Goal: Feedback & Contribution: Contribute content

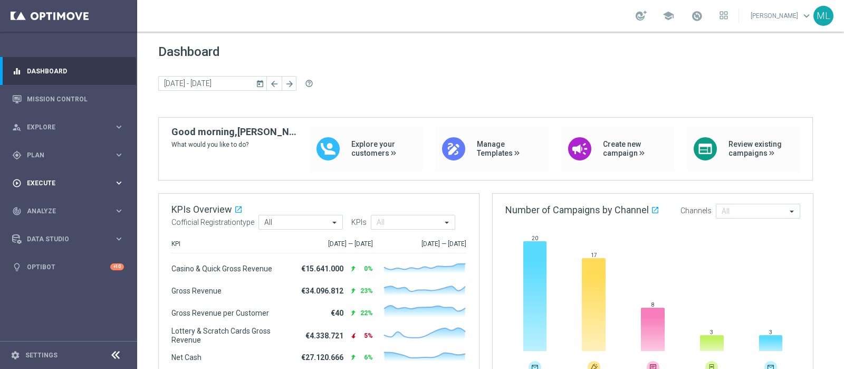
click at [46, 178] on div "play_circle_outline Execute" at bounding box center [63, 182] width 102 height 9
click at [37, 157] on span "Plan" at bounding box center [70, 155] width 87 height 6
click at [41, 226] on link "Streams" at bounding box center [68, 224] width 82 height 8
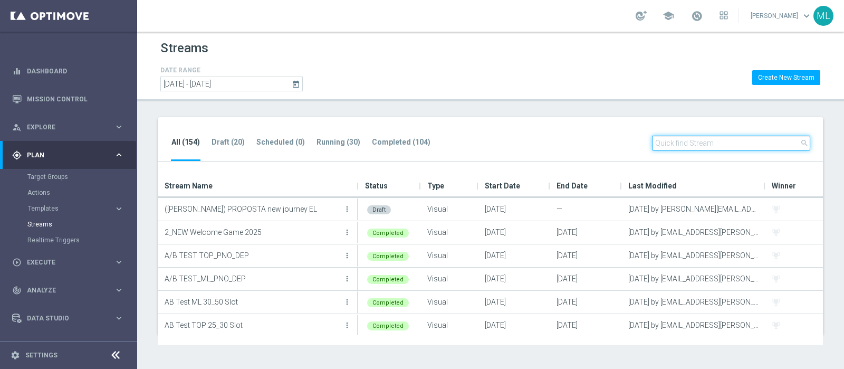
click at [696, 139] on input "text" at bounding box center [731, 143] width 158 height 15
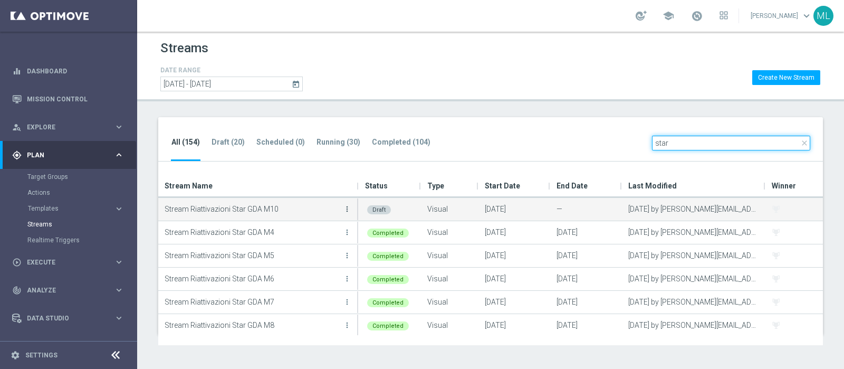
type input "star"
click at [347, 209] on icon "more_vert" at bounding box center [347, 209] width 8 height 8
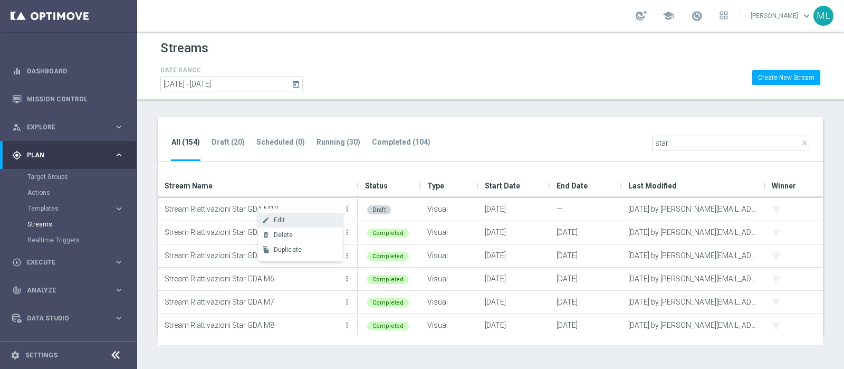
click at [278, 220] on span "Edit" at bounding box center [280, 219] width 12 height 7
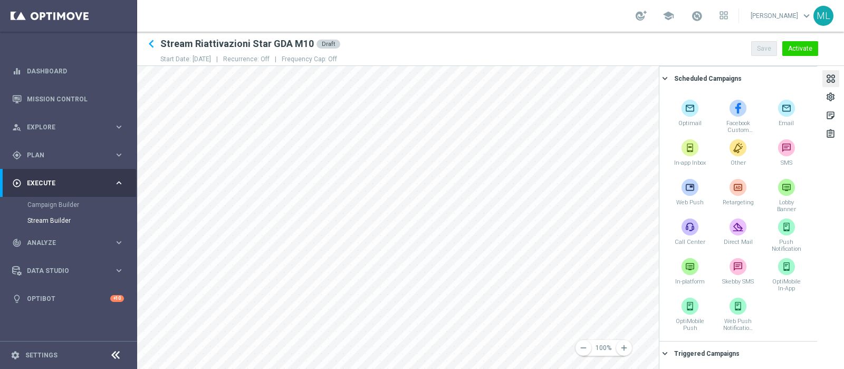
click at [833, 81] on div at bounding box center [831, 80] width 12 height 14
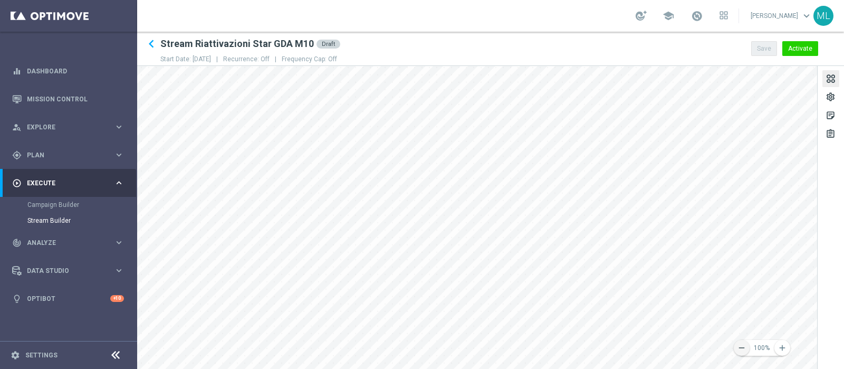
click at [743, 347] on icon "remove" at bounding box center [741, 347] width 9 height 9
click at [828, 98] on div "settings" at bounding box center [830, 99] width 10 height 14
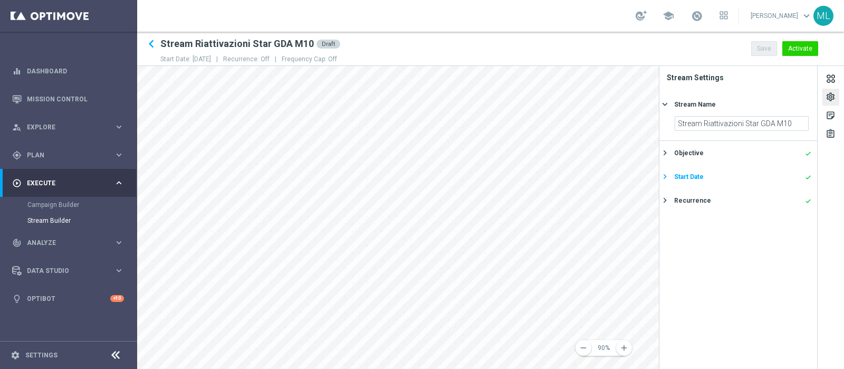
click at [693, 181] on button "Start Date done keyboard_arrow_right" at bounding box center [737, 176] width 150 height 13
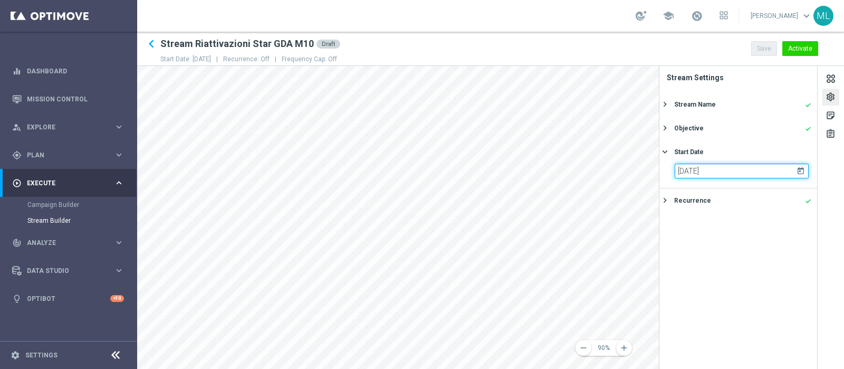
click at [681, 172] on input "16 Oct 2025" at bounding box center [741, 170] width 134 height 15
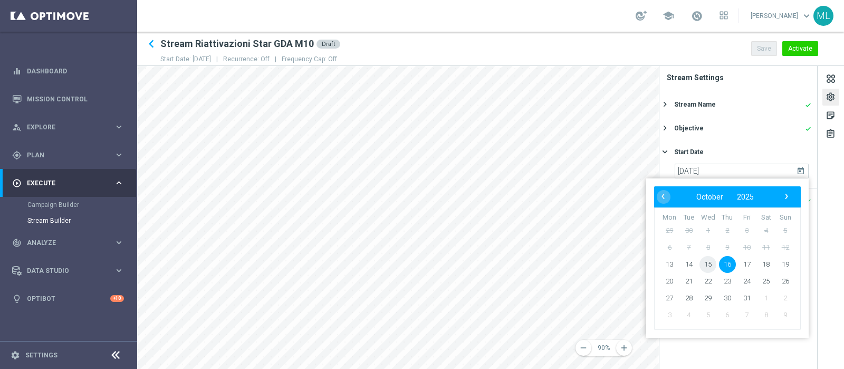
click at [709, 266] on span "15" at bounding box center [707, 264] width 17 height 17
type input "[DATE]"
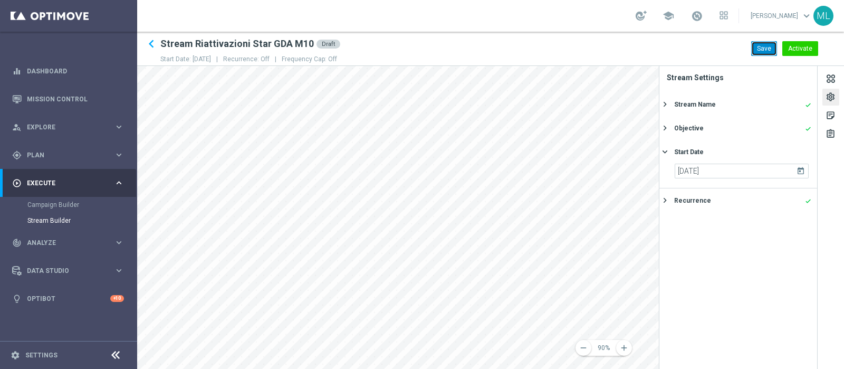
click at [761, 46] on button "Save" at bounding box center [764, 48] width 26 height 15
click at [830, 96] on div "settings" at bounding box center [830, 99] width 10 height 14
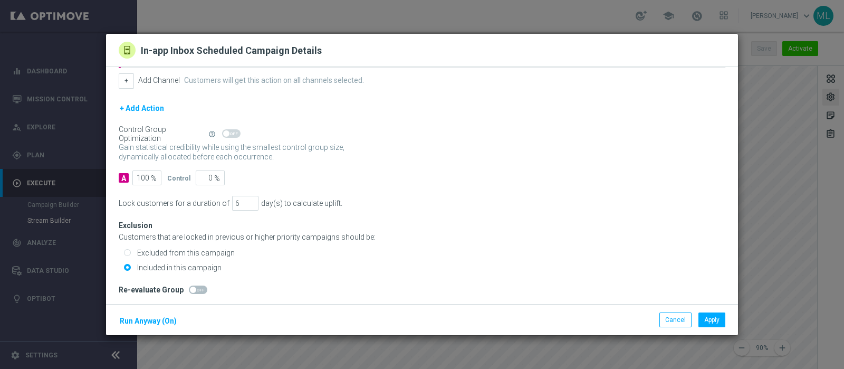
scroll to position [142, 0]
click at [672, 323] on button "Cancel" at bounding box center [675, 319] width 32 height 15
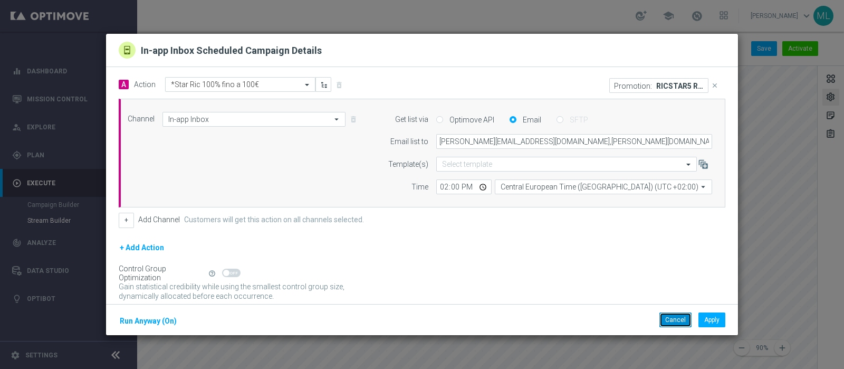
click at [672, 320] on button "Cancel" at bounding box center [675, 319] width 32 height 15
click at [711, 87] on icon "close" at bounding box center [714, 85] width 7 height 7
click at [720, 321] on button "Apply" at bounding box center [711, 319] width 27 height 15
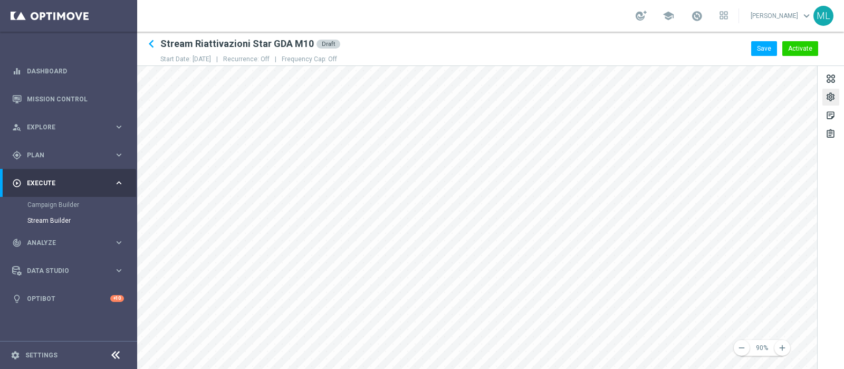
click at [92, 320] on main "equalizer Dashboard Mission Control" at bounding box center [422, 184] width 844 height 369
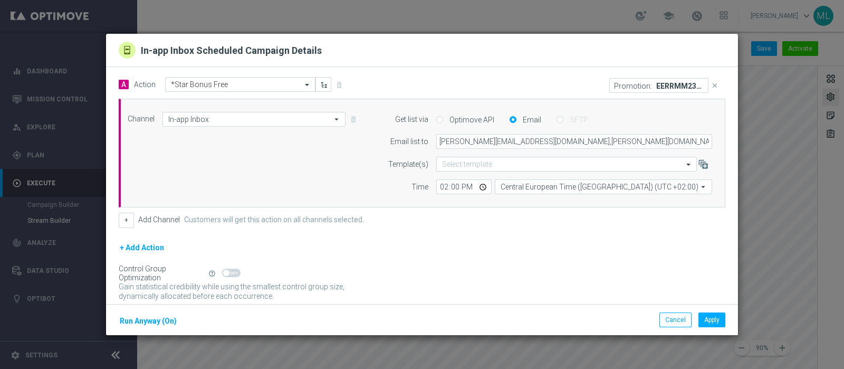
click at [711, 86] on icon "close" at bounding box center [714, 85] width 7 height 7
click at [715, 323] on button "Apply" at bounding box center [711, 319] width 27 height 15
click at [674, 320] on button "Cancel" at bounding box center [675, 319] width 32 height 15
click at [674, 323] on button "Cancel" at bounding box center [675, 319] width 32 height 15
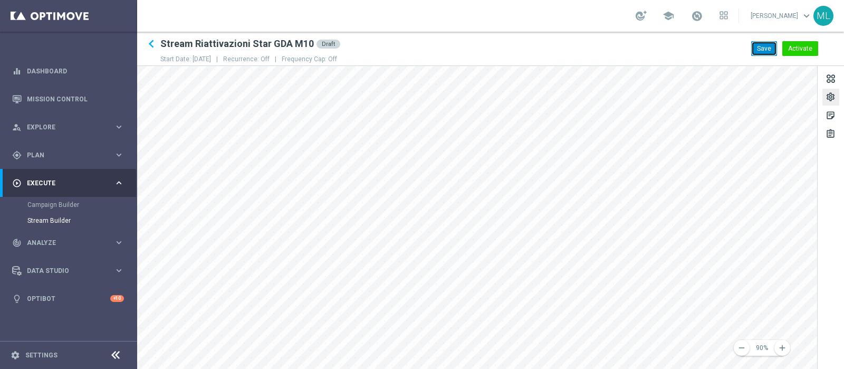
click at [762, 46] on button "Save" at bounding box center [764, 48] width 26 height 15
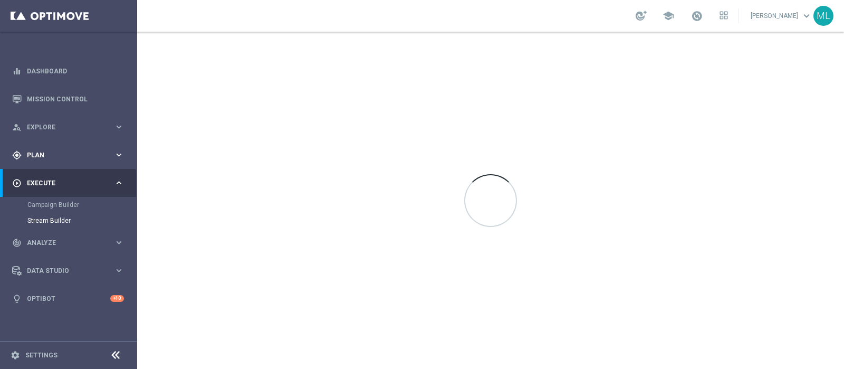
click at [40, 152] on span "Plan" at bounding box center [70, 155] width 87 height 6
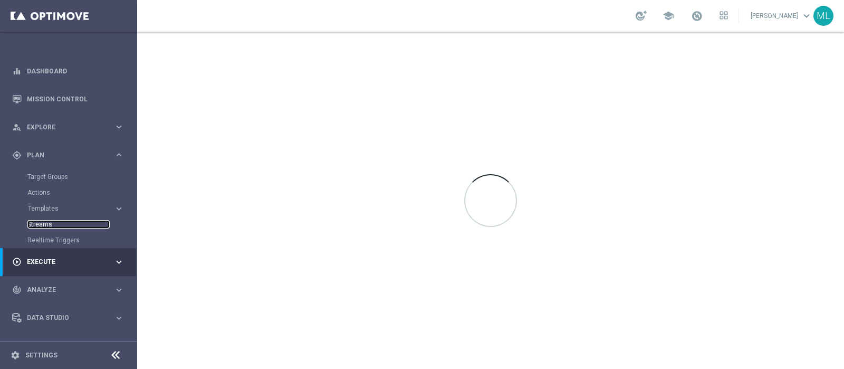
click at [43, 220] on link "Streams" at bounding box center [68, 224] width 82 height 8
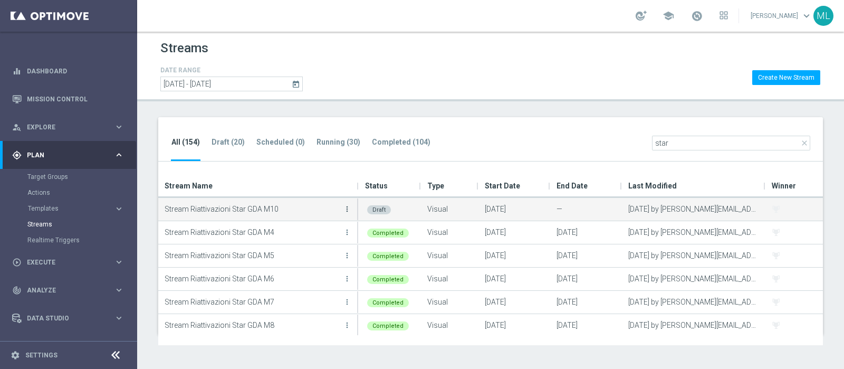
type input "star"
click at [346, 207] on icon "more_vert" at bounding box center [347, 209] width 8 height 8
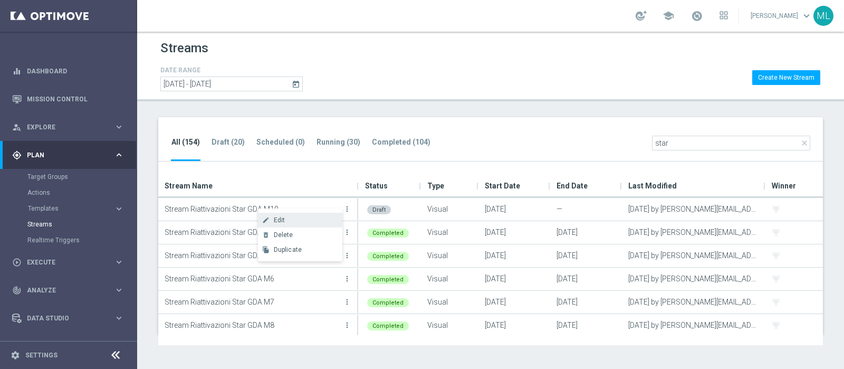
click at [281, 215] on div "create Edit" at bounding box center [300, 219] width 84 height 15
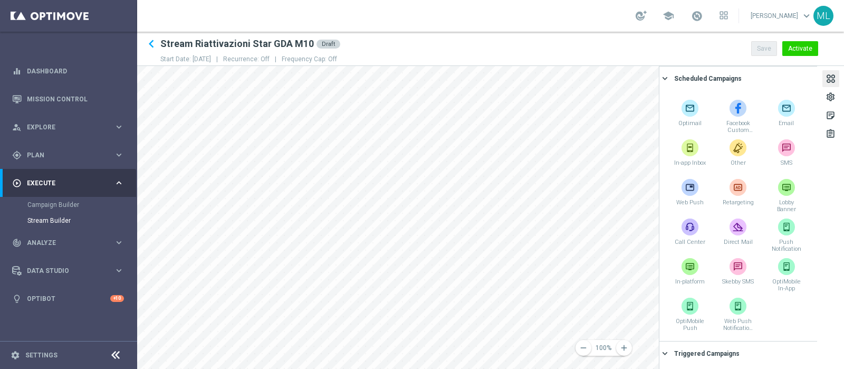
click at [829, 75] on div at bounding box center [831, 80] width 12 height 14
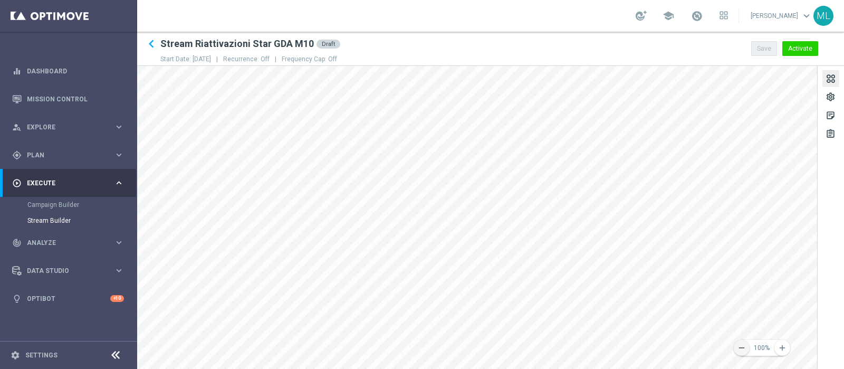
click at [743, 347] on icon "remove" at bounding box center [741, 347] width 9 height 9
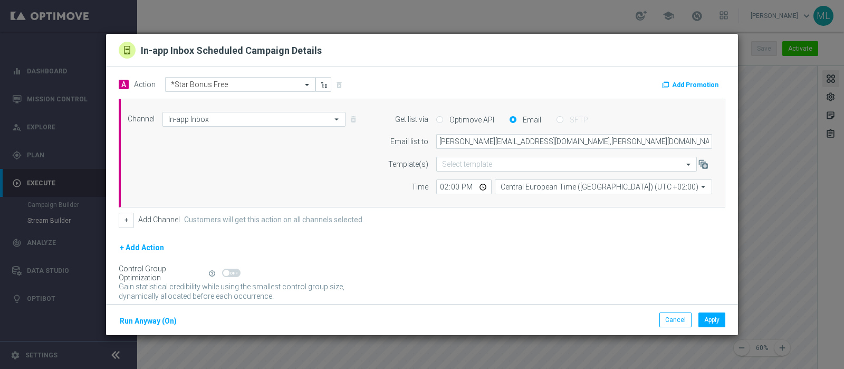
click at [676, 84] on button "Add Promotion" at bounding box center [691, 85] width 61 height 12
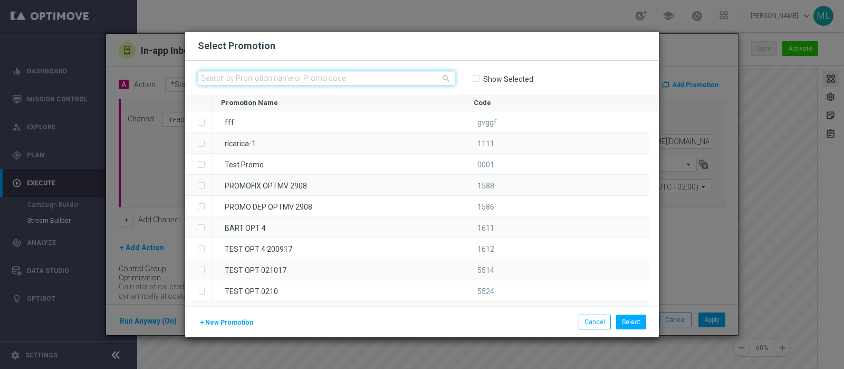
click at [256, 75] on input "text" at bounding box center [326, 78] width 257 height 15
paste input "241199"
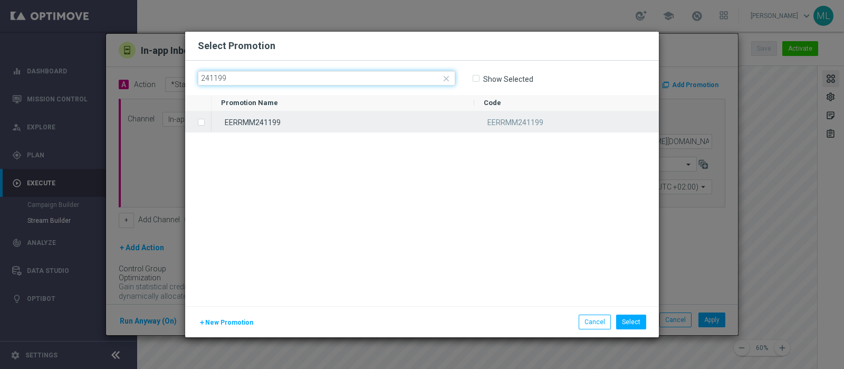
type input "241199"
click at [208, 121] on label "Press SPACE to select this row." at bounding box center [210, 122] width 4 height 9
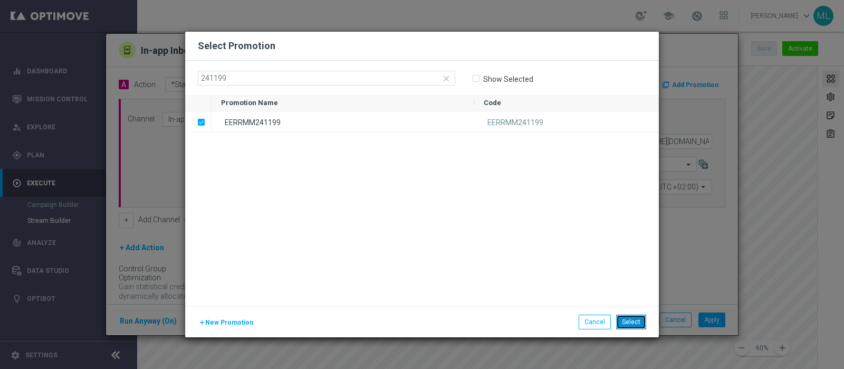
click at [634, 320] on button "Select" at bounding box center [631, 321] width 30 height 15
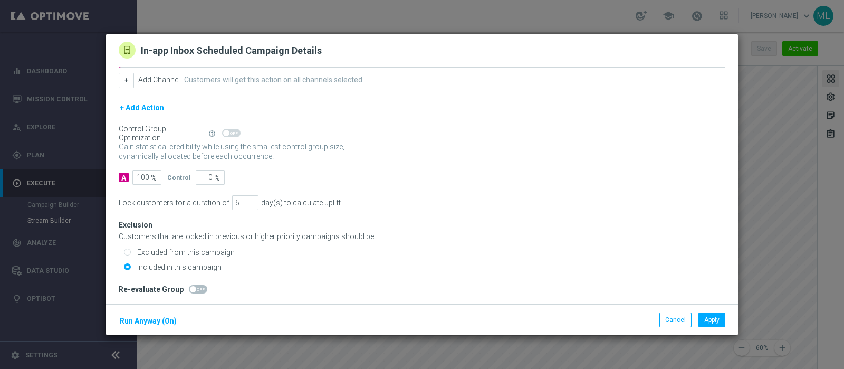
scroll to position [142, 0]
click at [712, 318] on button "Apply" at bounding box center [711, 319] width 27 height 15
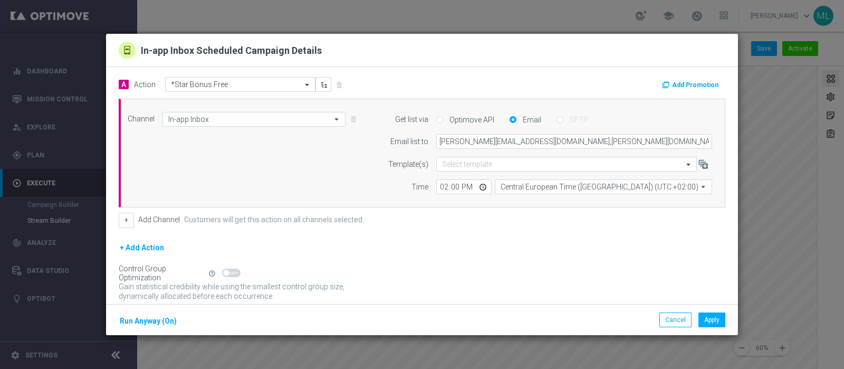
click at [553, 231] on form "A Action Select action *Star Bonus Free delete_forever Add Promotion Channel In…" at bounding box center [422, 200] width 606 height 247
click at [680, 83] on button "Add Promotion" at bounding box center [691, 85] width 61 height 12
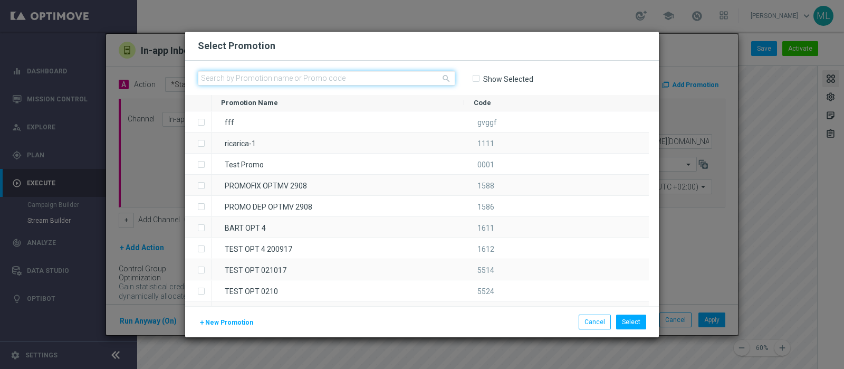
click at [265, 77] on input "text" at bounding box center [326, 78] width 257 height 15
paste input "241201"
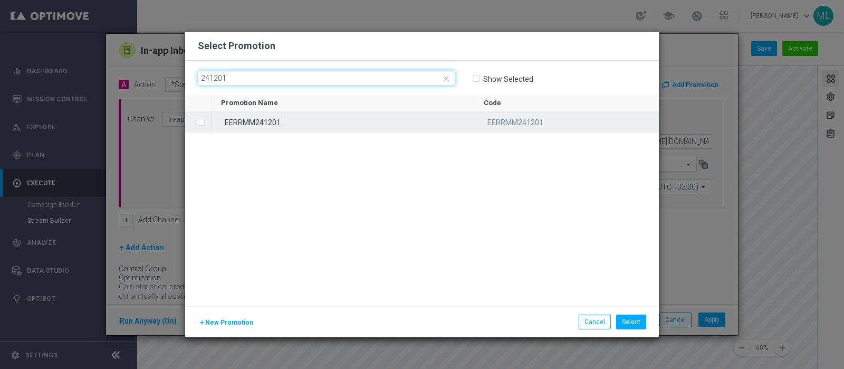
type input "241201"
click at [208, 120] on label "Press SPACE to select this row." at bounding box center [210, 122] width 4 height 9
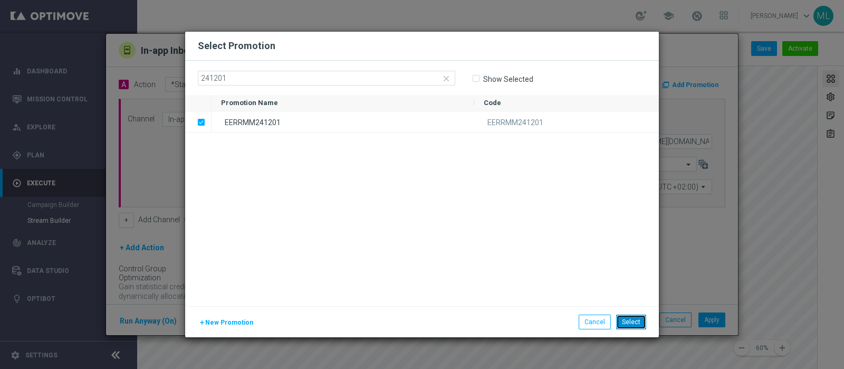
click at [630, 317] on button "Select" at bounding box center [631, 321] width 30 height 15
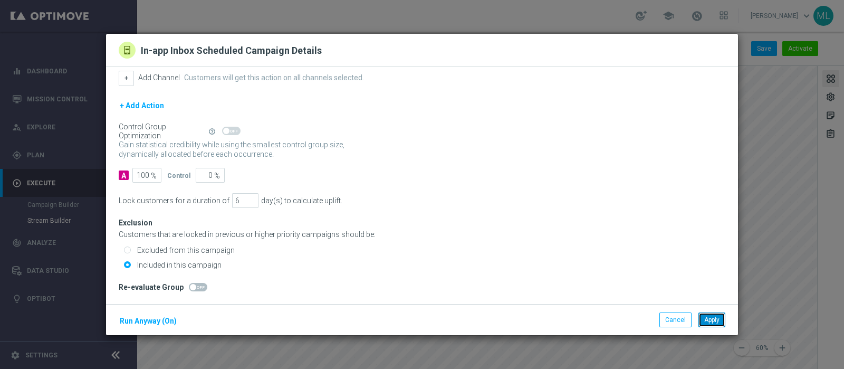
click at [707, 320] on button "Apply" at bounding box center [711, 319] width 27 height 15
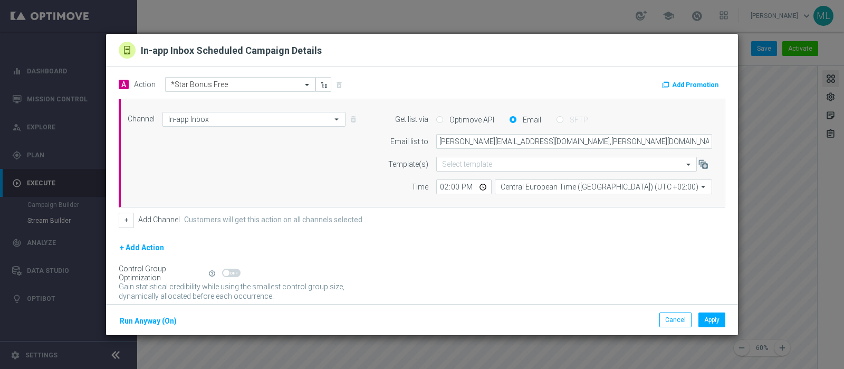
click at [678, 87] on button "Add Promotion" at bounding box center [691, 85] width 61 height 12
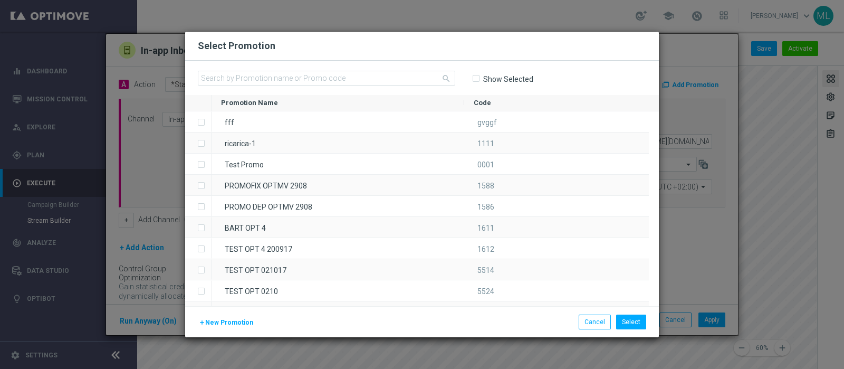
click at [556, 69] on div "search Show Selected" at bounding box center [421, 78] width 473 height 34
click at [356, 75] on input "text" at bounding box center [326, 78] width 257 height 15
paste input "241202"
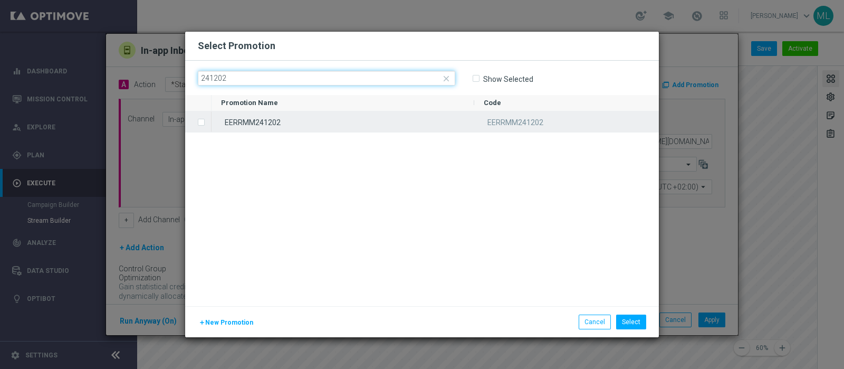
type input "241202"
click at [208, 122] on label "Press SPACE to select this row." at bounding box center [210, 122] width 4 height 9
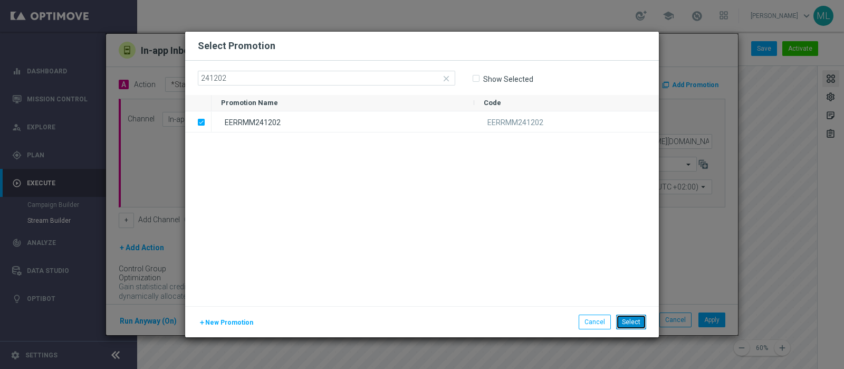
click at [631, 319] on button "Select" at bounding box center [631, 321] width 30 height 15
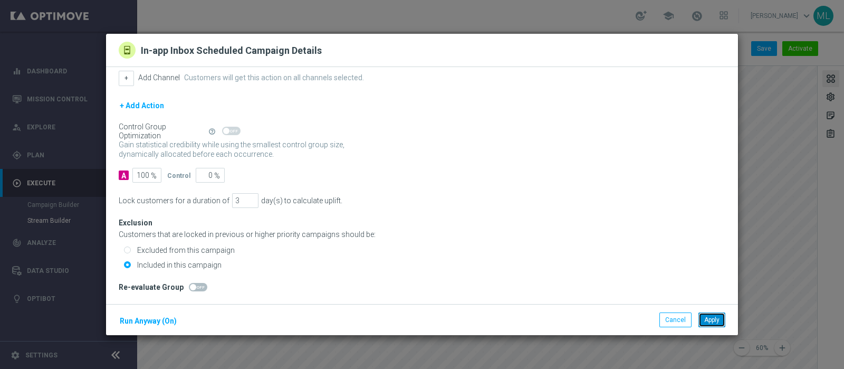
click at [713, 323] on button "Apply" at bounding box center [711, 319] width 27 height 15
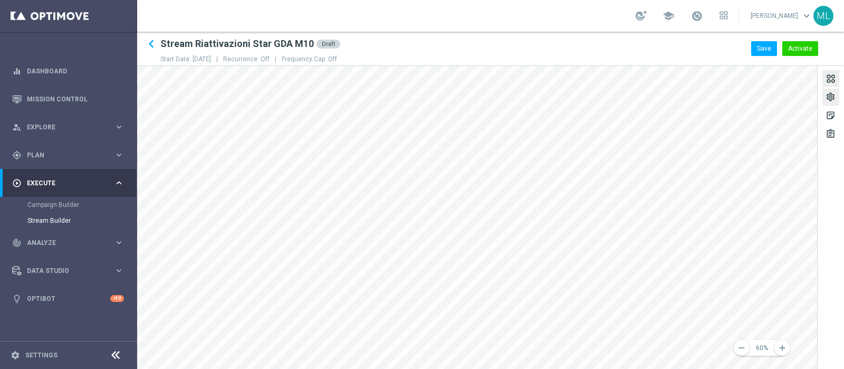
click at [829, 98] on div "settings" at bounding box center [830, 99] width 10 height 14
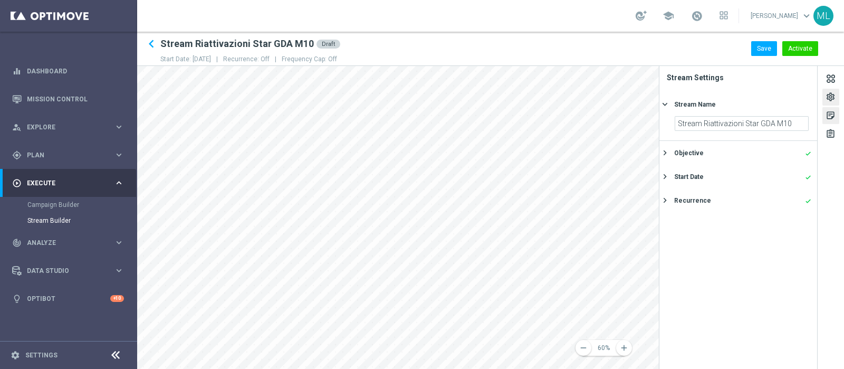
click at [829, 113] on div "sticky_note_2" at bounding box center [830, 117] width 10 height 14
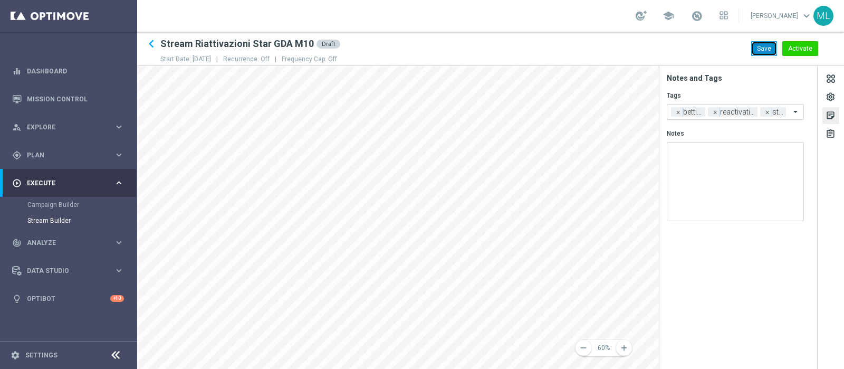
click at [765, 43] on button "Save" at bounding box center [764, 48] width 26 height 15
click at [830, 96] on div "settings" at bounding box center [830, 99] width 10 height 14
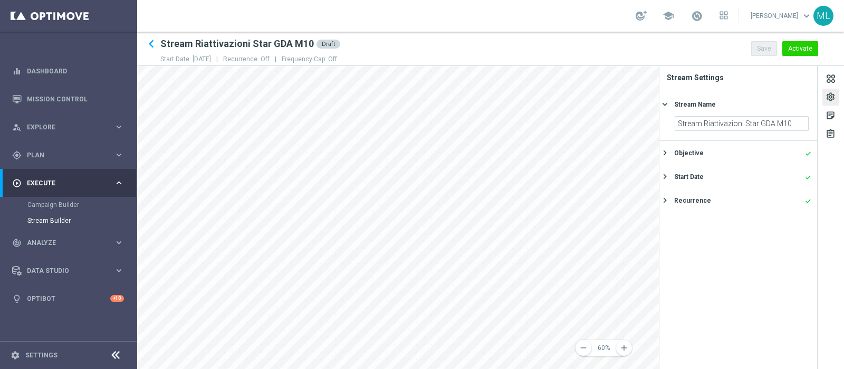
click at [827, 98] on div "settings" at bounding box center [830, 99] width 10 height 14
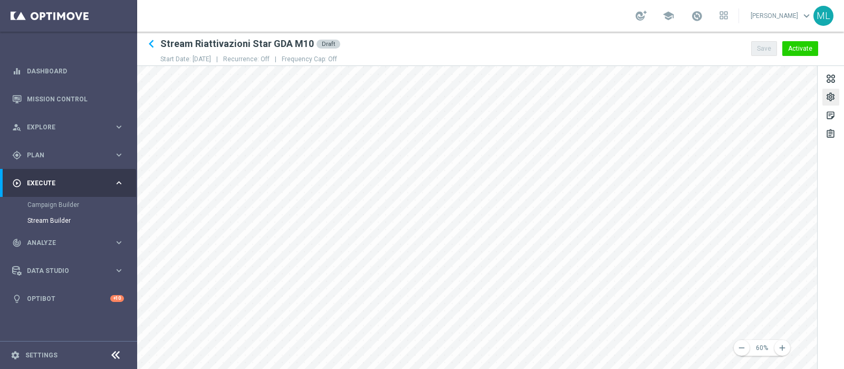
click at [843, 231] on div "remove 60% add settings sticky_note_2 assignment" at bounding box center [490, 217] width 707 height 303
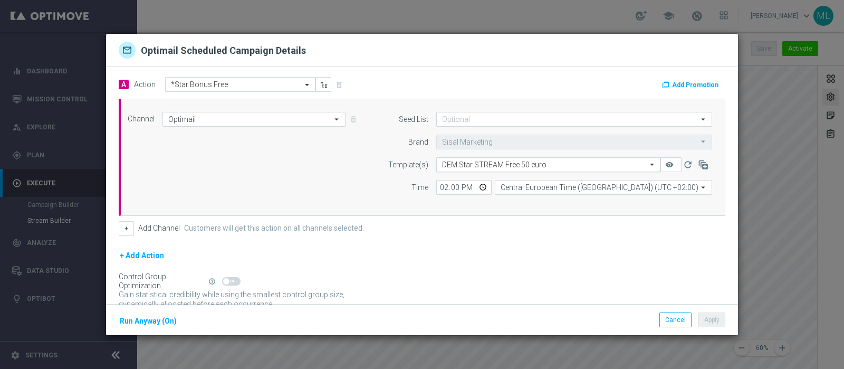
click at [442, 164] on input "text" at bounding box center [537, 164] width 191 height 9
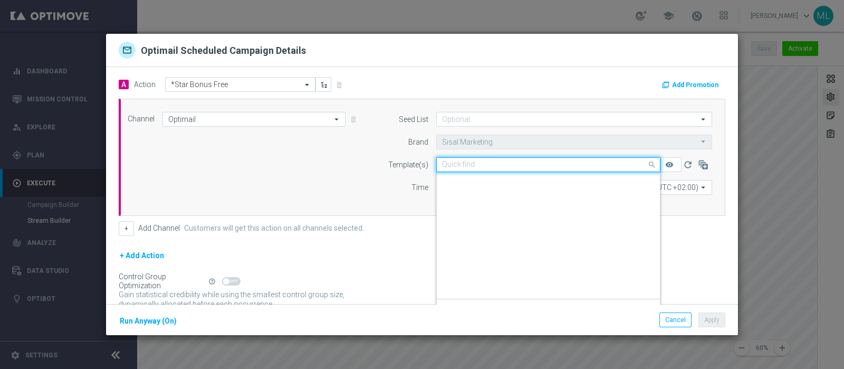
scroll to position [78889, 0]
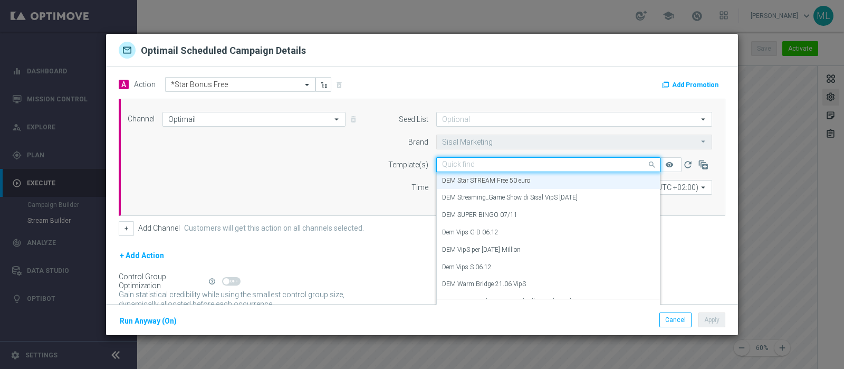
click at [279, 171] on div "Channel Optimail Optimail arrow_drop_down Drag here to set row groups Drag here…" at bounding box center [420, 157] width 600 height 91
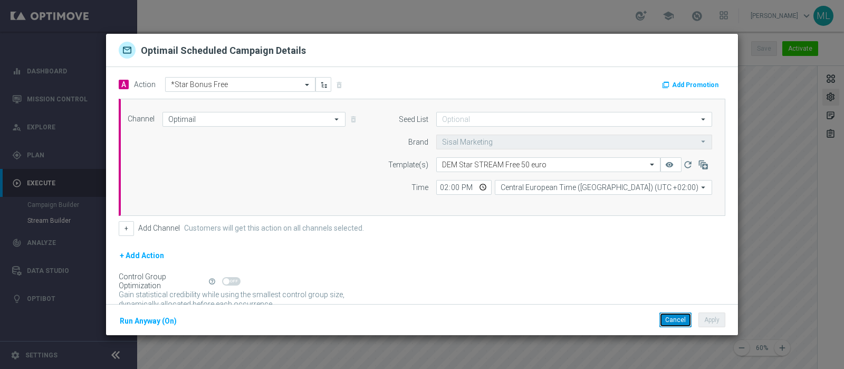
click at [680, 323] on button "Cancel" at bounding box center [675, 319] width 32 height 15
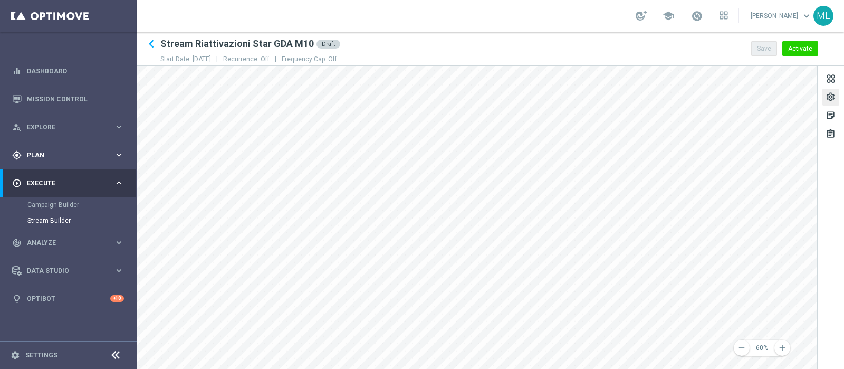
click at [27, 156] on span "Plan" at bounding box center [70, 155] width 87 height 6
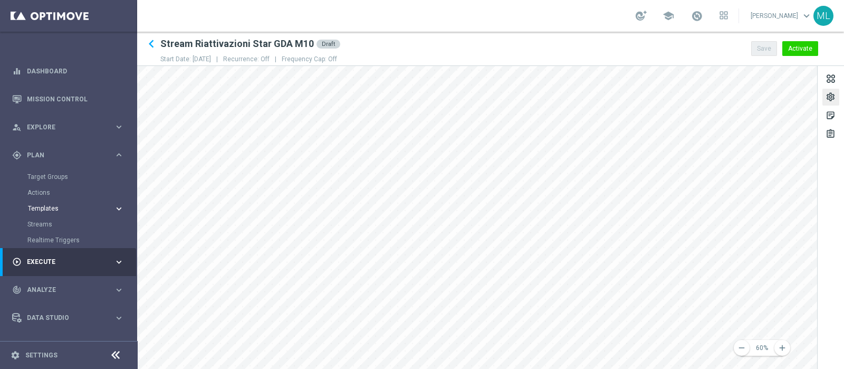
click at [42, 206] on span "Templates" at bounding box center [65, 208] width 75 height 6
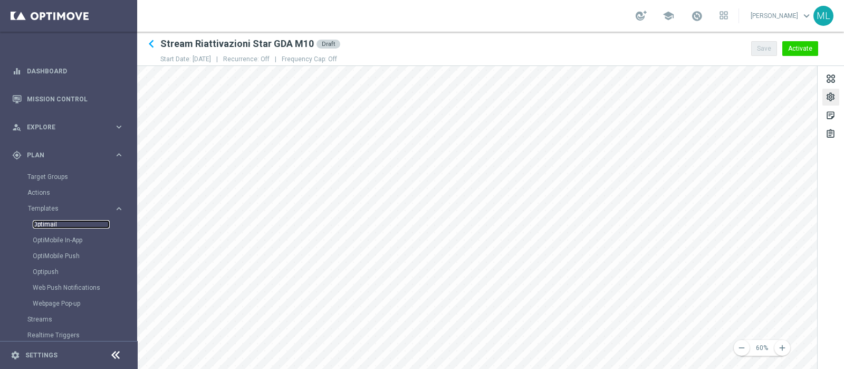
click at [46, 221] on link "Optimail" at bounding box center [71, 224] width 77 height 8
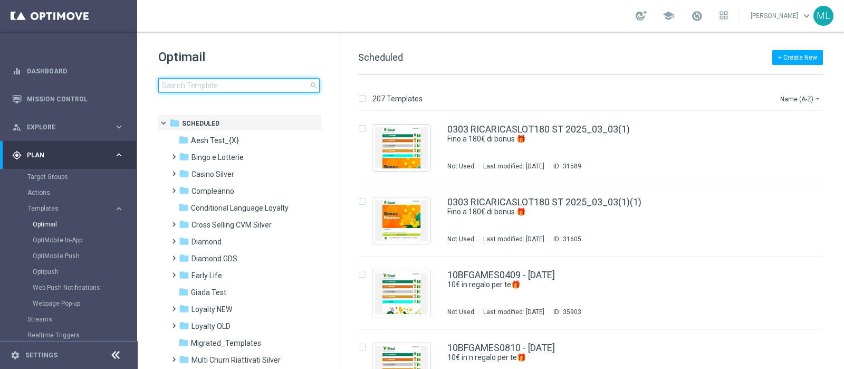
click at [177, 91] on input at bounding box center [238, 85] width 161 height 15
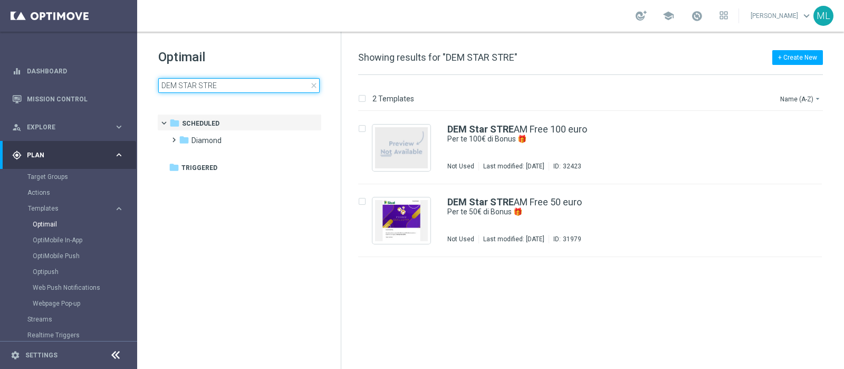
type input "DEM STAR STREA"
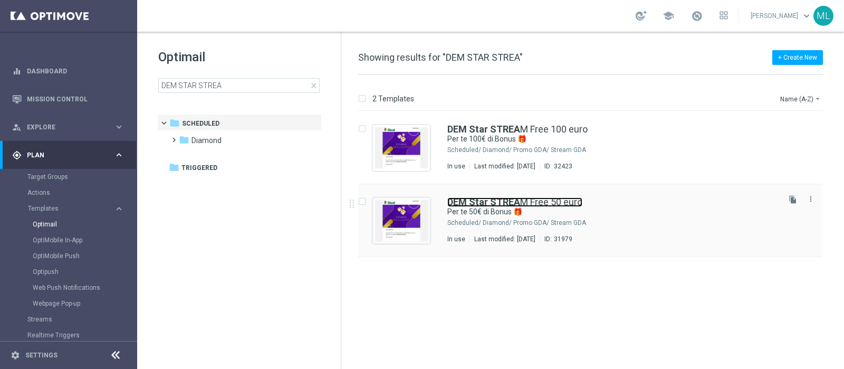
click at [470, 201] on b "DEM Star STREA" at bounding box center [483, 201] width 73 height 11
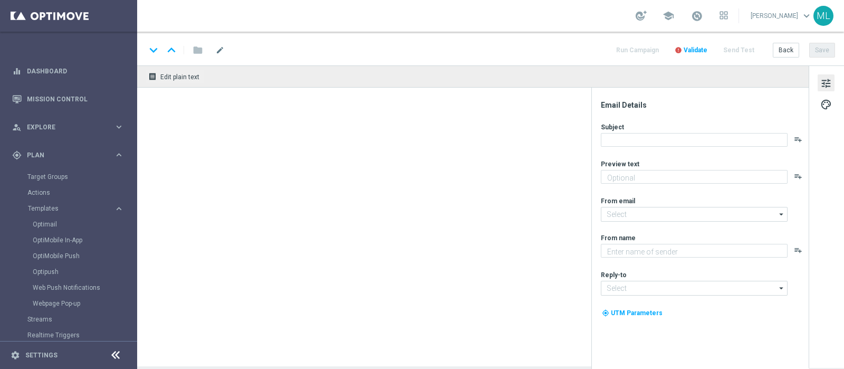
type textarea "Un regalo per te!"
type input "[EMAIL_ADDRESS][DOMAIN_NAME]"
type textarea "Sisal"
type input "[EMAIL_ADDRESS][DOMAIN_NAME]"
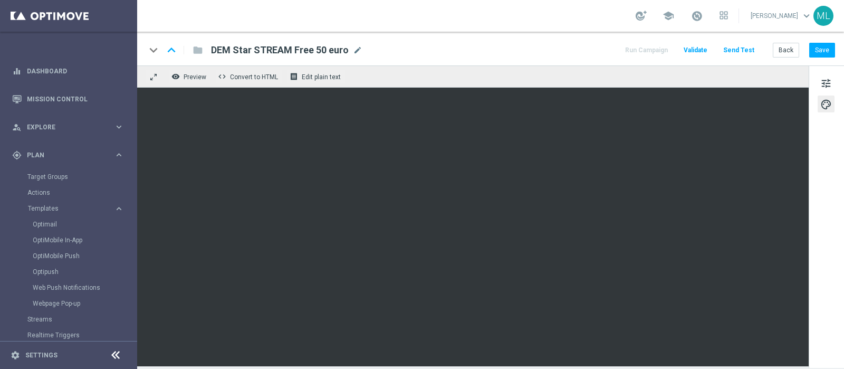
click at [587, 36] on div "keyboard_arrow_down keyboard_arrow_up folder DEM Star STREAM Free 50 euro DEM S…" at bounding box center [490, 49] width 707 height 34
click at [820, 50] on button "Save" at bounding box center [822, 50] width 26 height 15
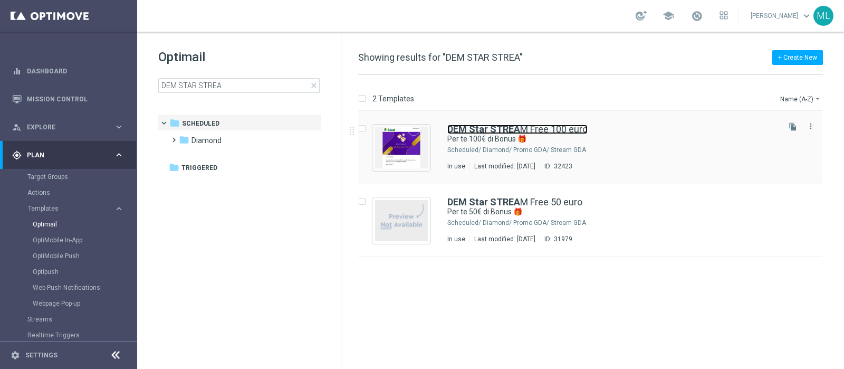
click at [507, 124] on b "DEM Star STREA" at bounding box center [483, 128] width 73 height 11
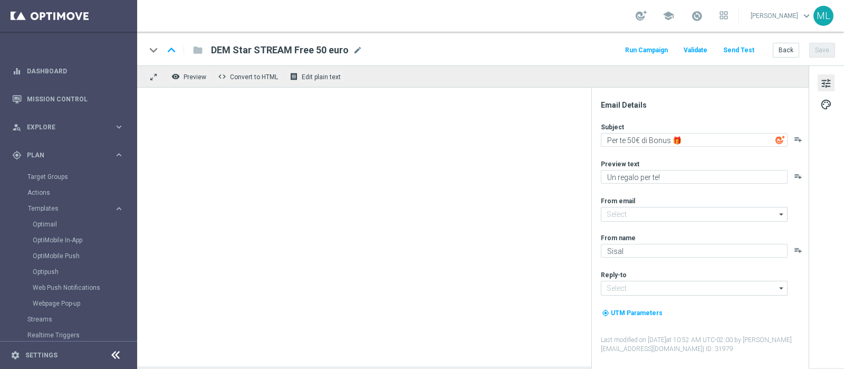
type input "[EMAIL_ADDRESS][DOMAIN_NAME]"
type textarea "Per te 100€ di Bonus 🎁"
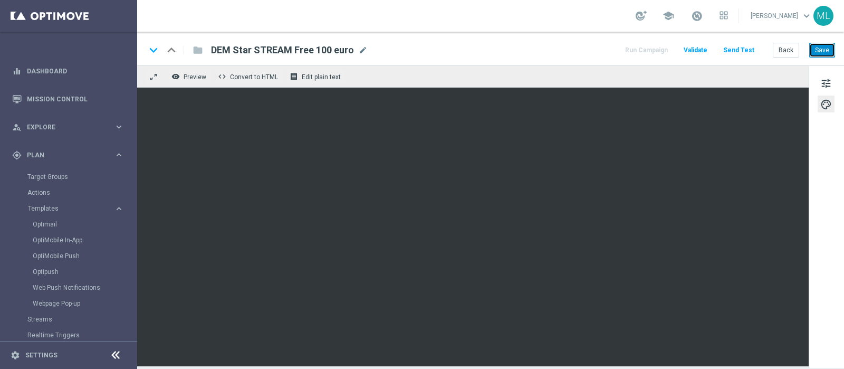
click at [820, 50] on button "Save" at bounding box center [822, 50] width 26 height 15
